Goal: Task Accomplishment & Management: Complete application form

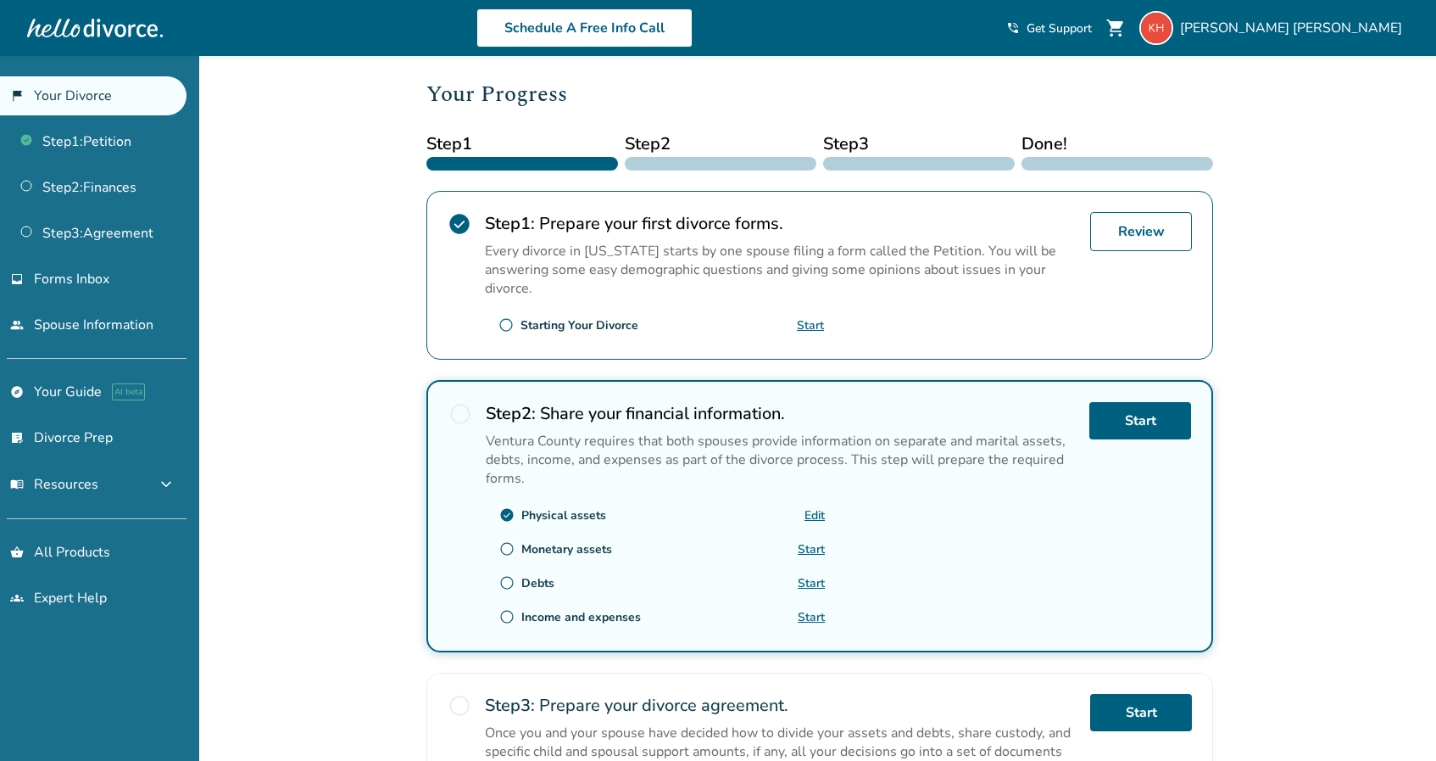
scroll to position [220, 0]
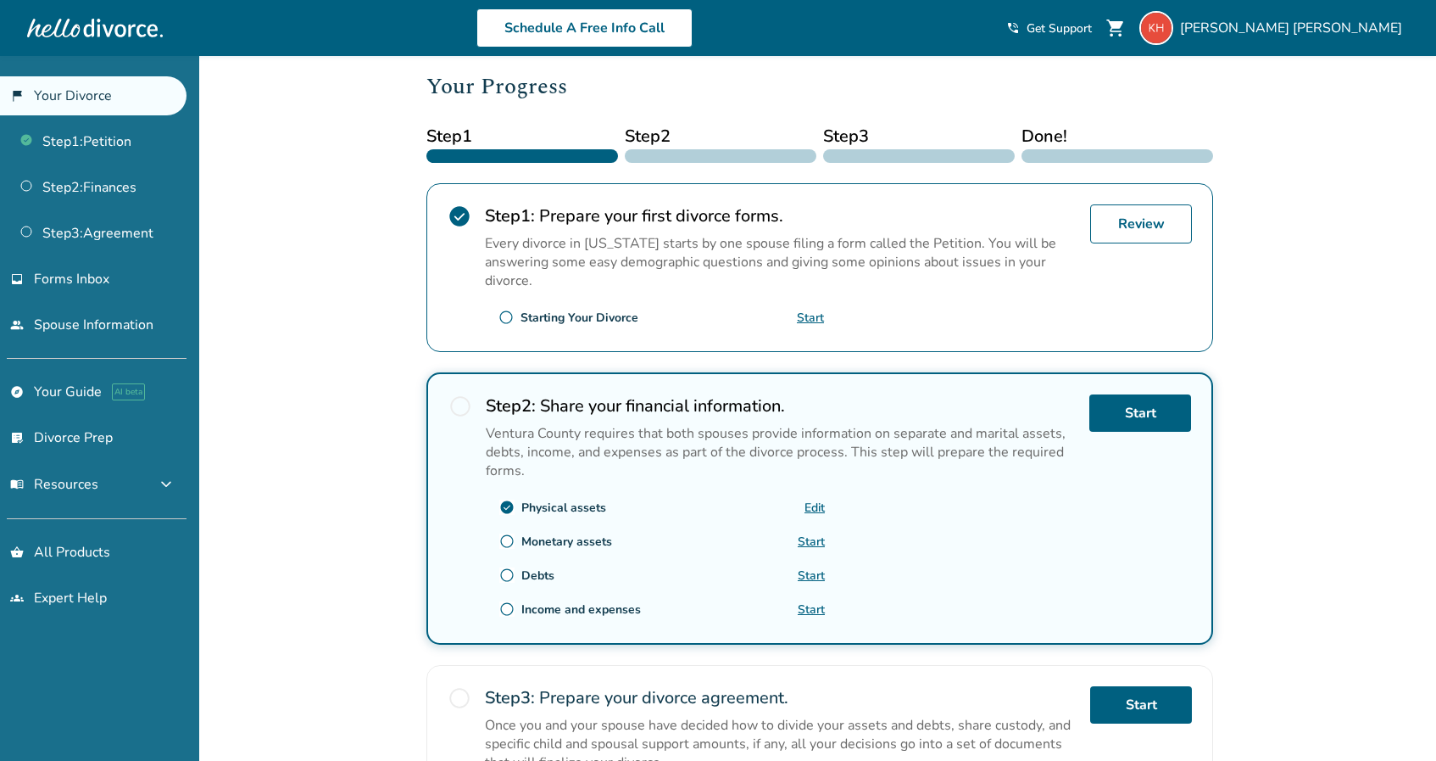
click at [813, 535] on link "Start" at bounding box center [811, 541] width 27 height 16
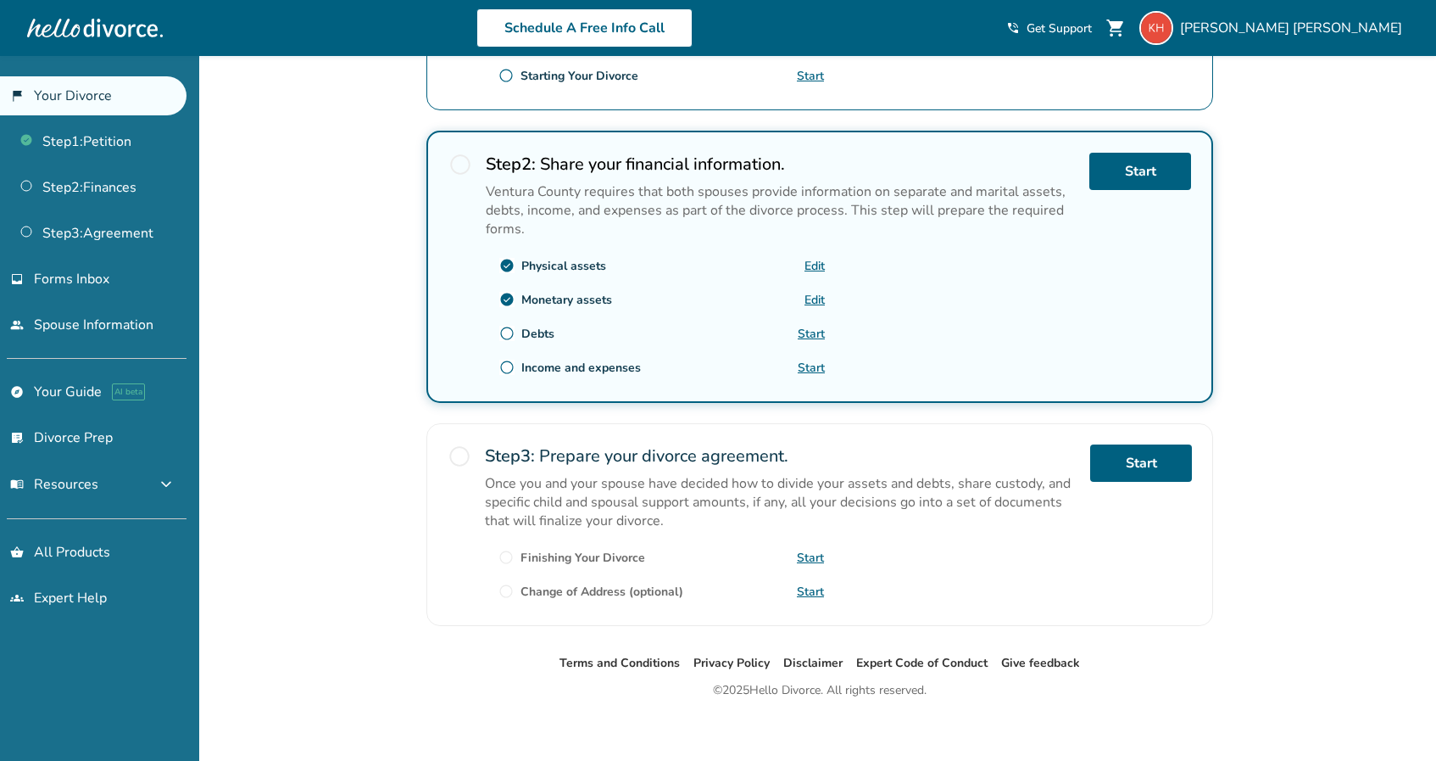
scroll to position [466, 0]
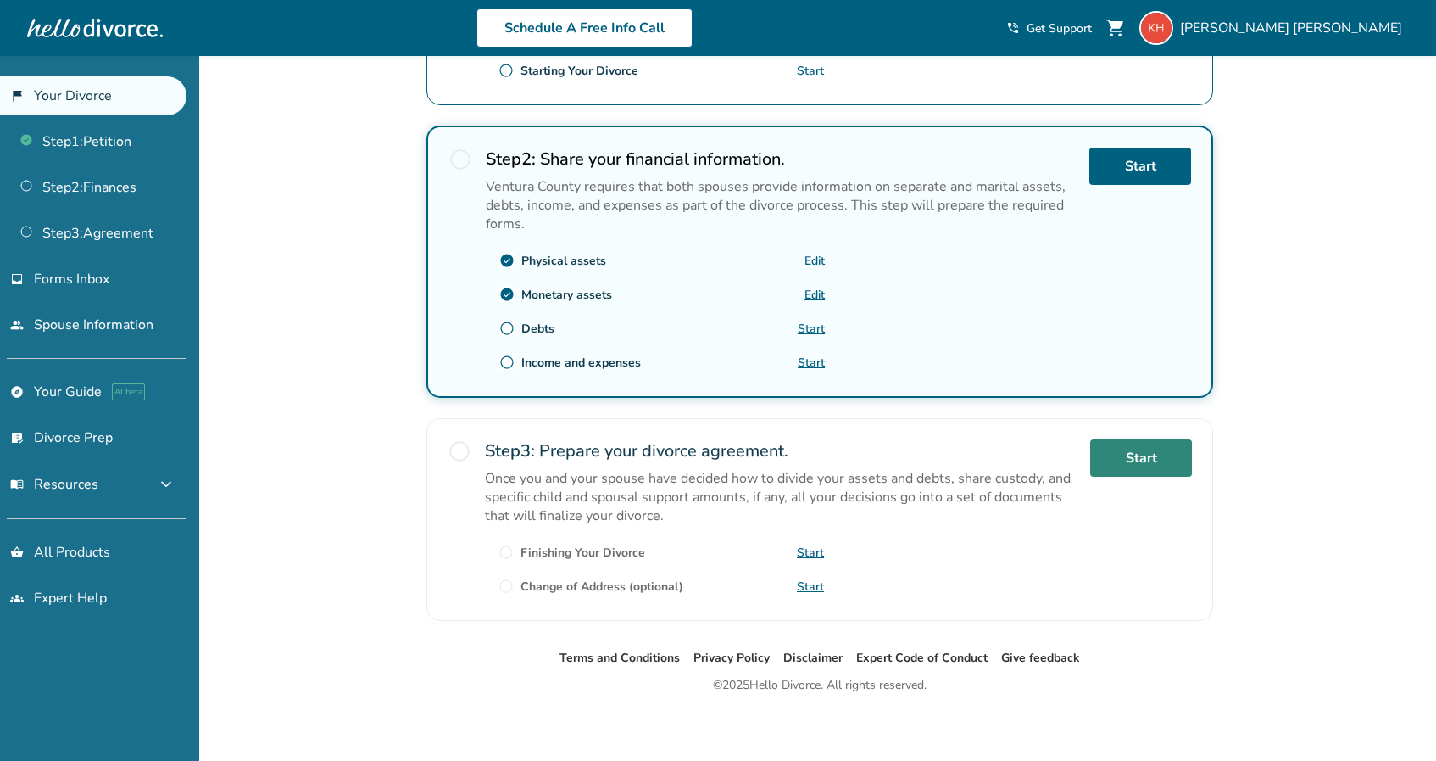
click at [1129, 451] on link "Start" at bounding box center [1141, 457] width 102 height 37
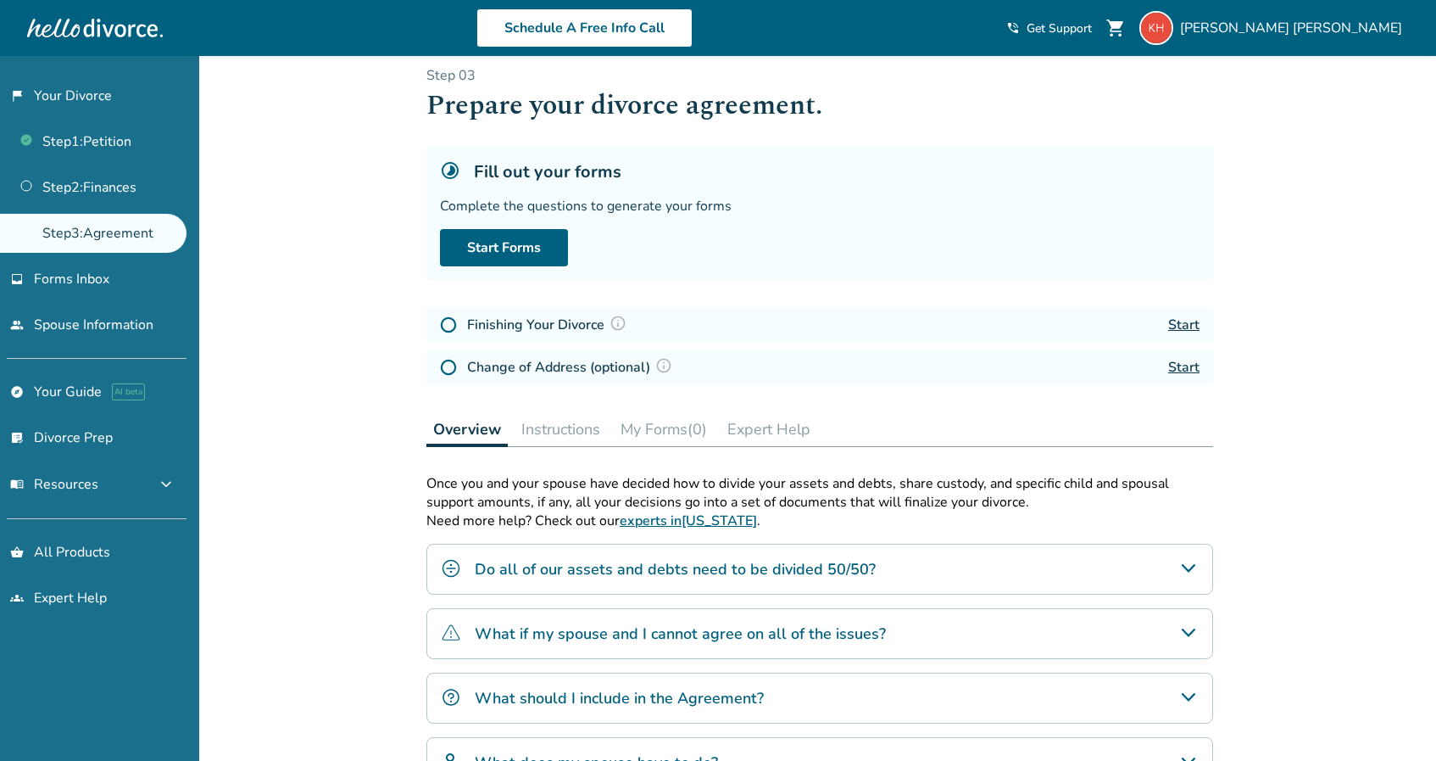
scroll to position [18, 0]
click at [1185, 321] on link "Start" at bounding box center [1183, 324] width 31 height 19
